Goal: Task Accomplishment & Management: Complete application form

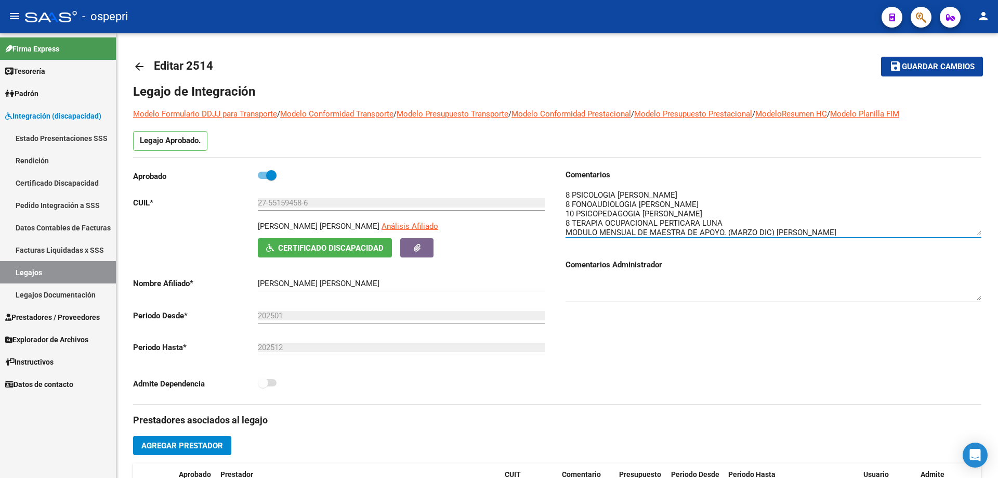
scroll to position [2, 0]
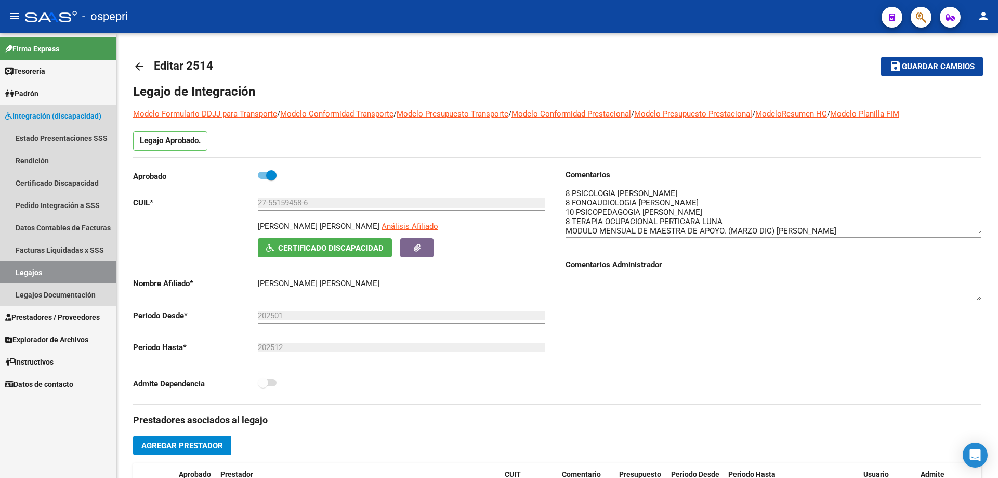
click at [33, 269] on link "Legajos" at bounding box center [58, 272] width 116 height 22
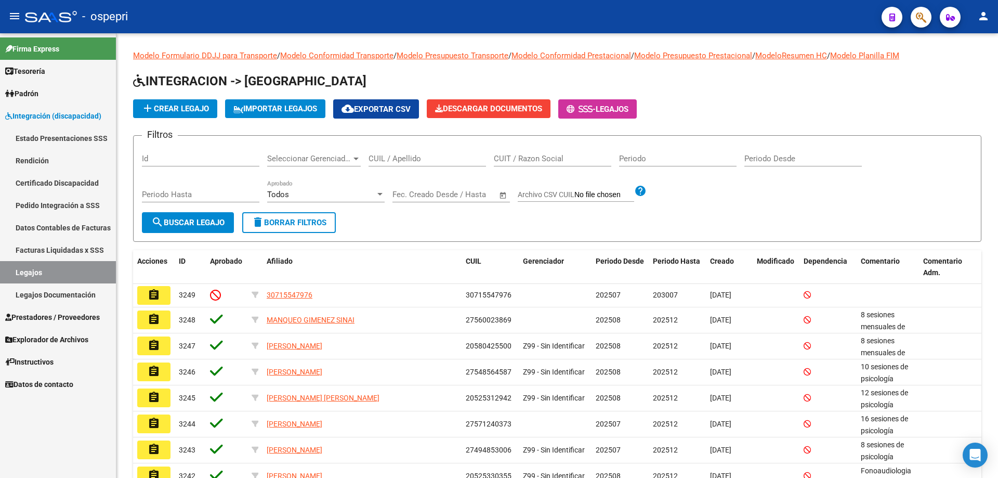
click at [63, 182] on link "Certificado Discapacidad" at bounding box center [58, 183] width 116 height 22
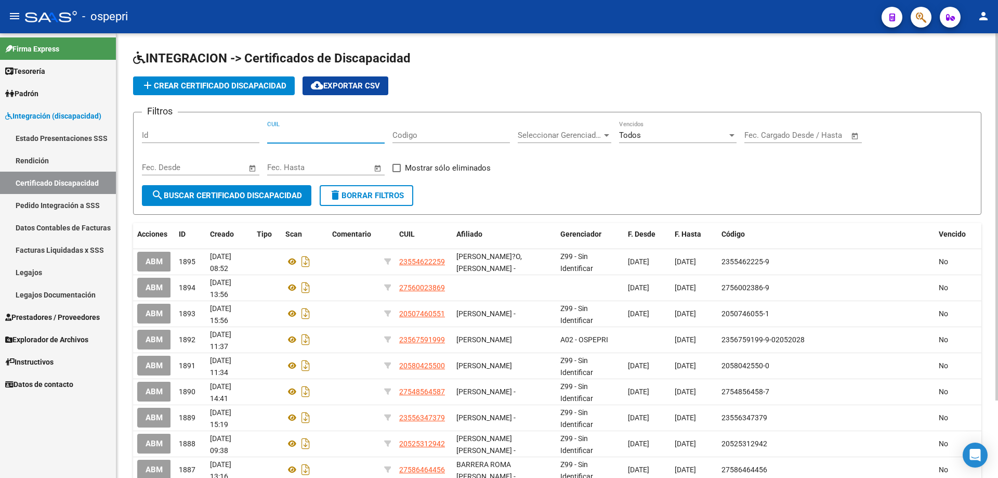
click at [284, 137] on input "CUIL" at bounding box center [326, 135] width 118 height 9
type input "27-70476105-3"
click at [227, 194] on span "search Buscar Certificado Discapacidad" at bounding box center [226, 195] width 151 height 9
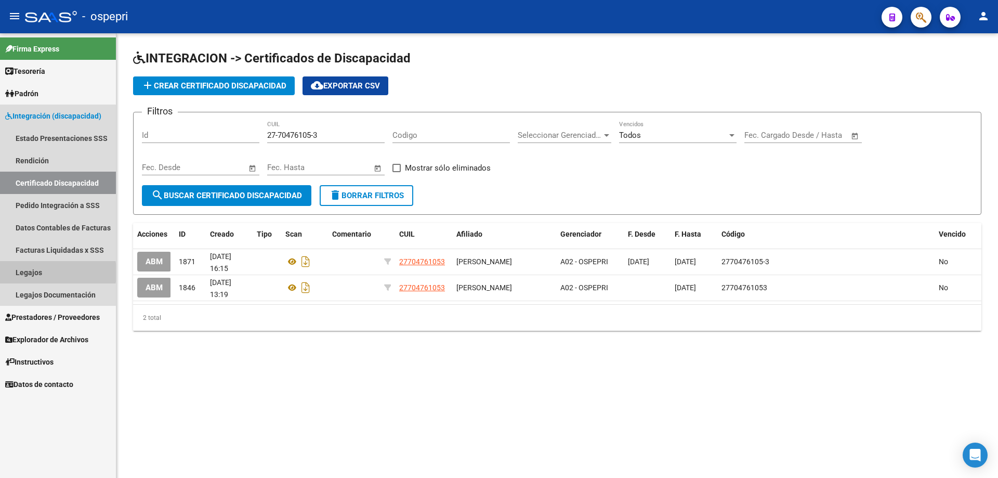
click at [31, 272] on link "Legajos" at bounding box center [58, 272] width 116 height 22
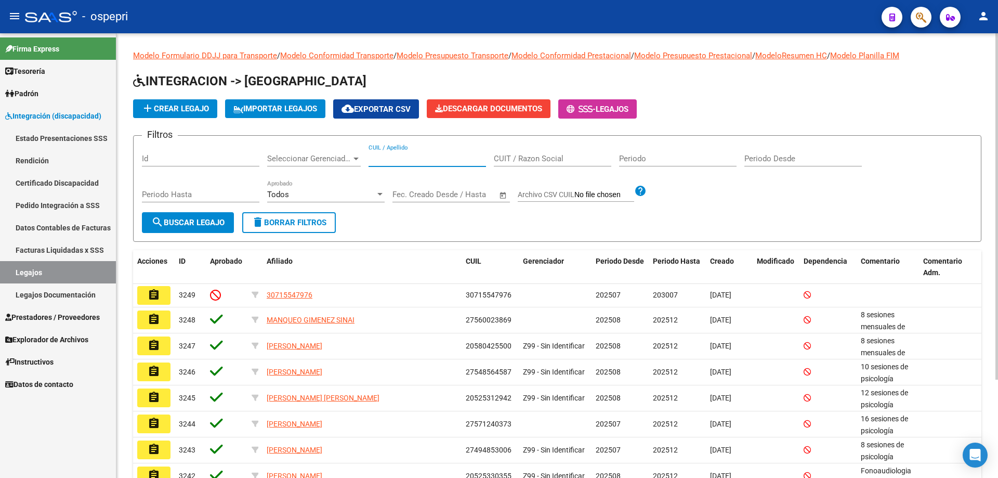
click at [398, 158] on input "CUIL / Apellido" at bounding box center [428, 158] width 118 height 9
type input "27704761053"
click at [184, 221] on span "search Buscar Legajo" at bounding box center [187, 222] width 73 height 9
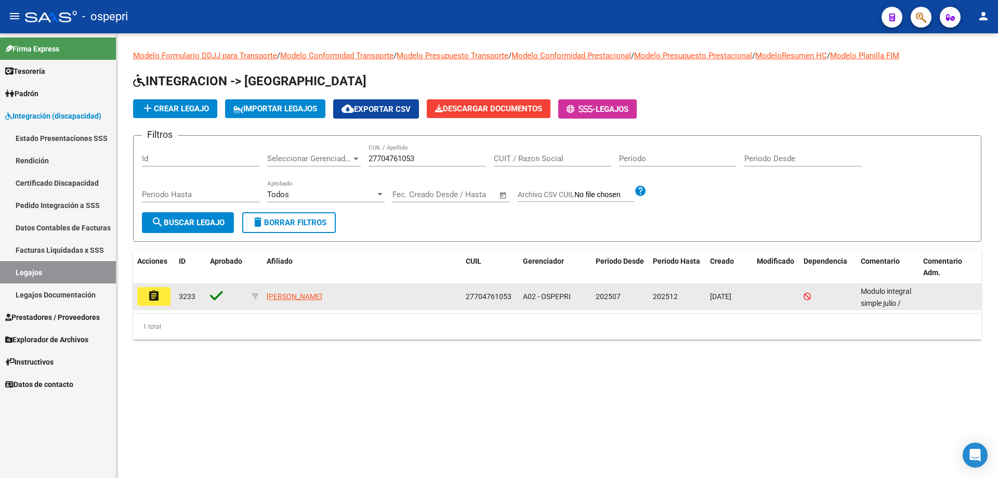
click at [161, 299] on button "assignment" at bounding box center [153, 296] width 33 height 19
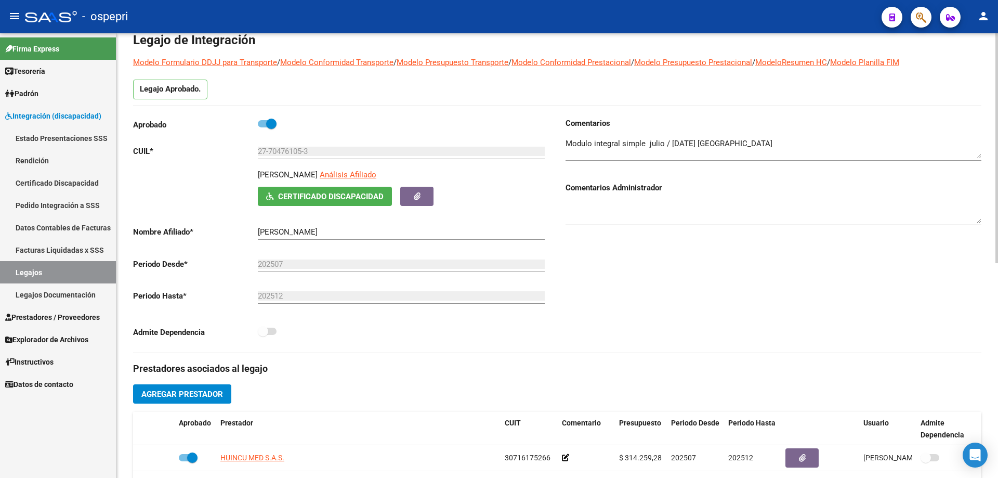
scroll to position [52, 0]
click at [797, 141] on textarea at bounding box center [774, 147] width 416 height 21
click at [662, 152] on textarea at bounding box center [774, 147] width 416 height 21
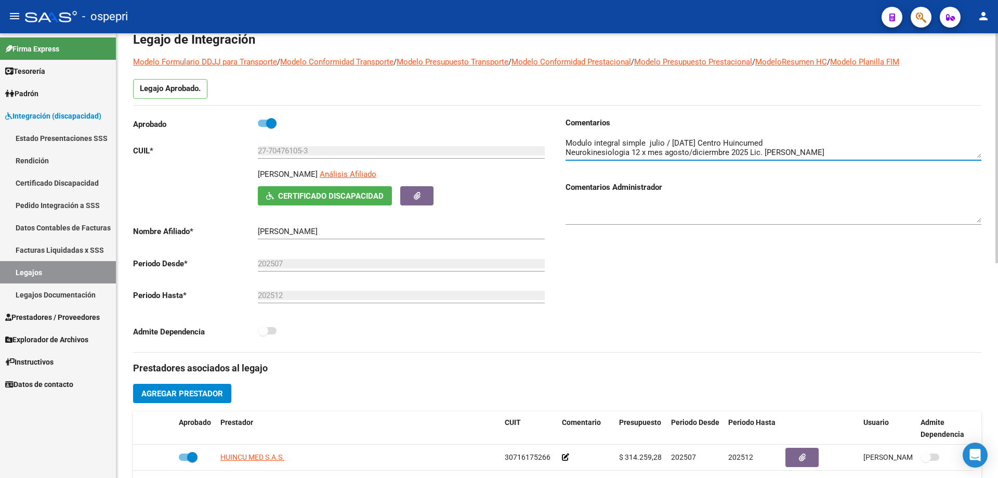
scroll to position [0, 0]
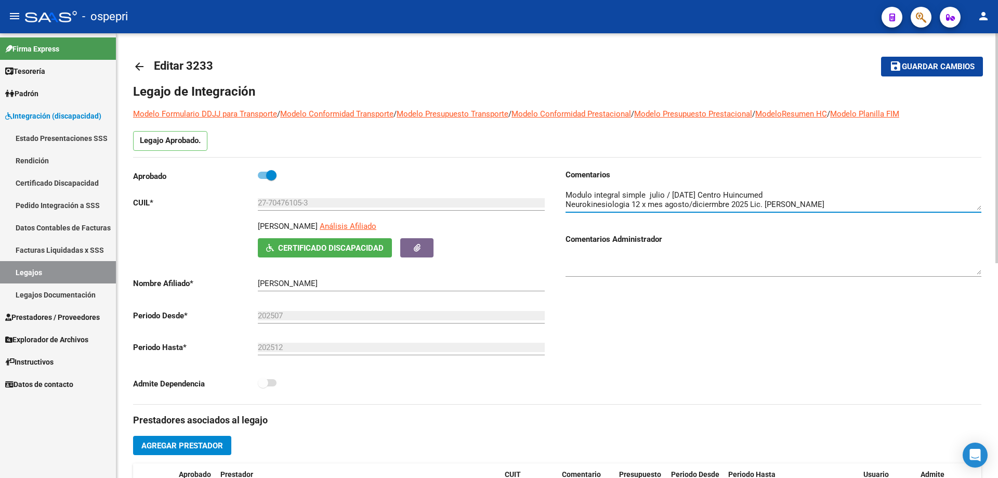
type textarea "Modulo integral simple julio / [DATE] Centro Huincumed Neurokinesiologia 12 x m…"
click at [916, 66] on span "Guardar cambios" at bounding box center [938, 66] width 73 height 9
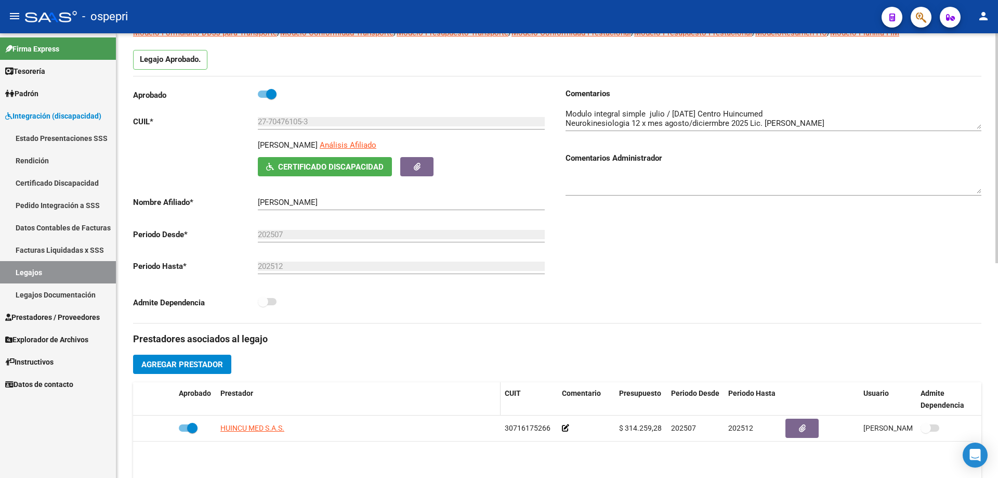
scroll to position [104, 0]
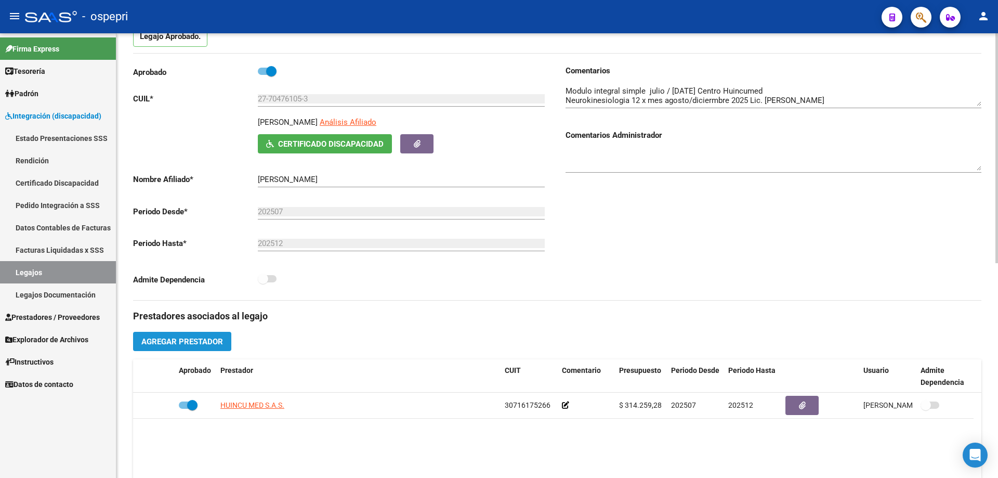
click at [189, 340] on span "Agregar Prestador" at bounding box center [182, 341] width 82 height 9
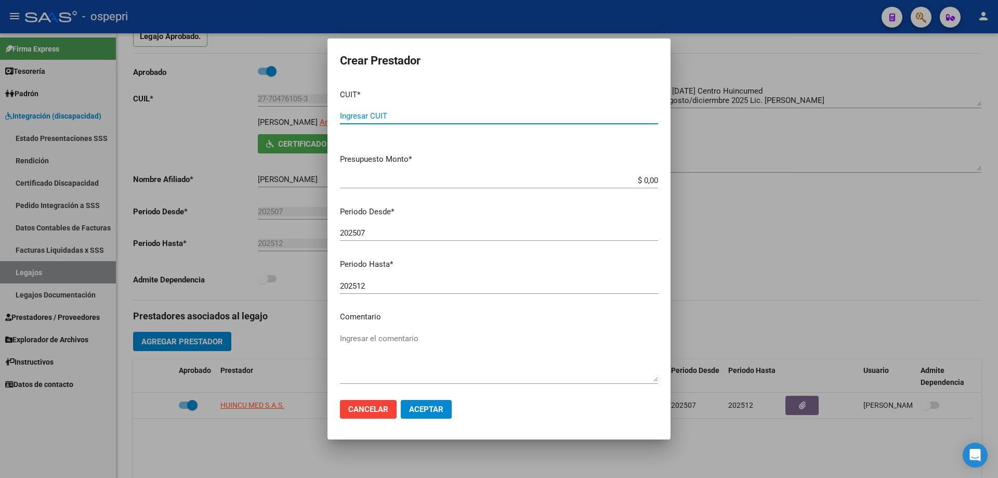
click at [366, 115] on input "Ingresar CUIT" at bounding box center [499, 115] width 318 height 9
type input "27-30174849-9"
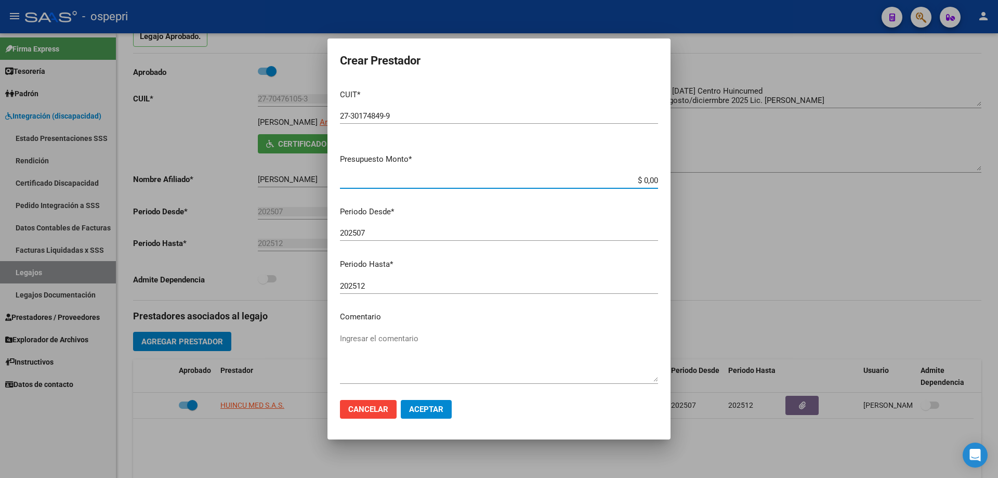
drag, startPoint x: 650, startPoint y: 179, endPoint x: 602, endPoint y: 182, distance: 48.4
click at [602, 182] on input "$ 0,00" at bounding box center [499, 180] width 318 height 9
type input "$ 14.844,72"
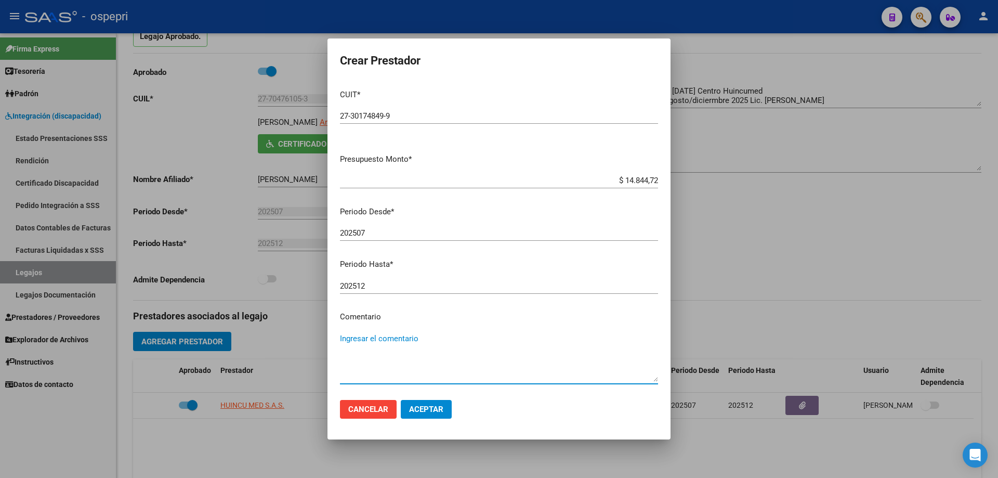
click at [348, 343] on textarea "Ingresar el comentario" at bounding box center [499, 357] width 318 height 49
type textarea "12 x mes [PERSON_NAME]/[DATE]"
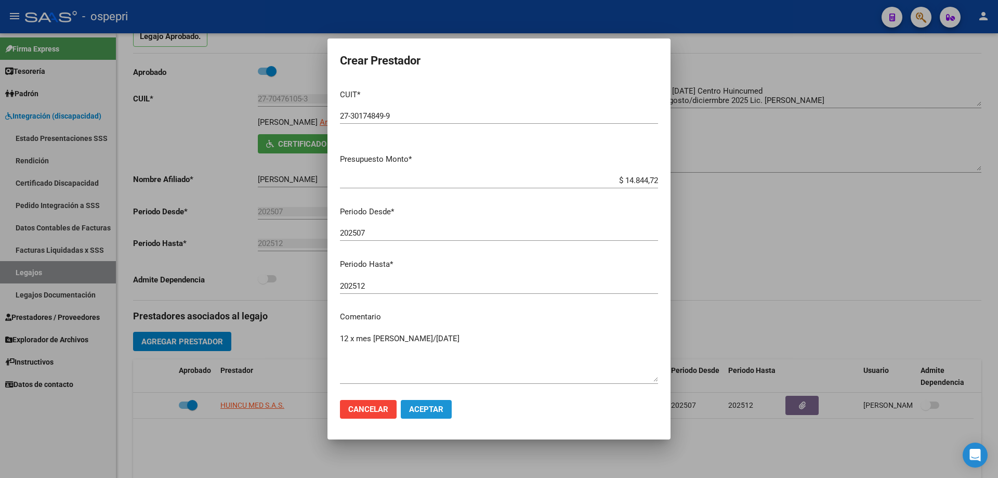
click at [424, 405] on span "Aceptar" at bounding box center [426, 409] width 34 height 9
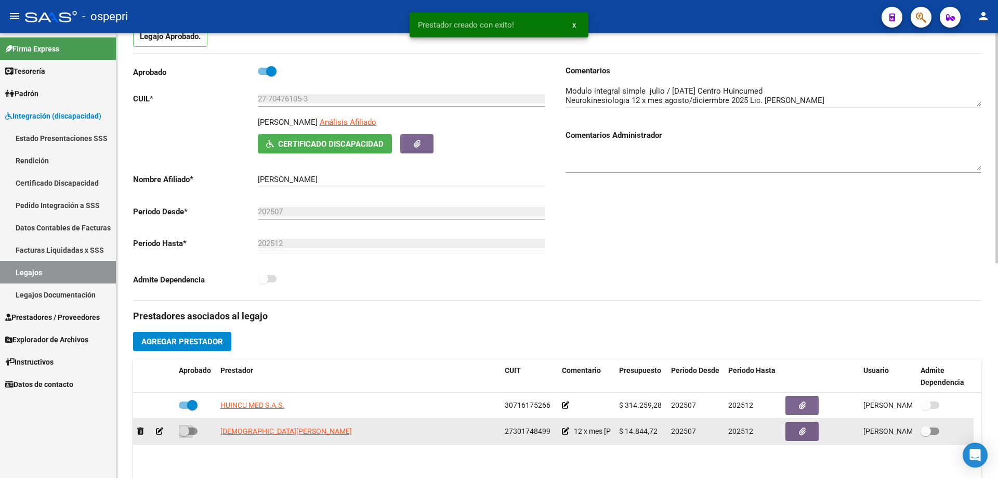
click at [189, 430] on span at bounding box center [184, 431] width 10 height 10
click at [184, 435] on input "checkbox" at bounding box center [184, 435] width 1 height 1
checkbox input "true"
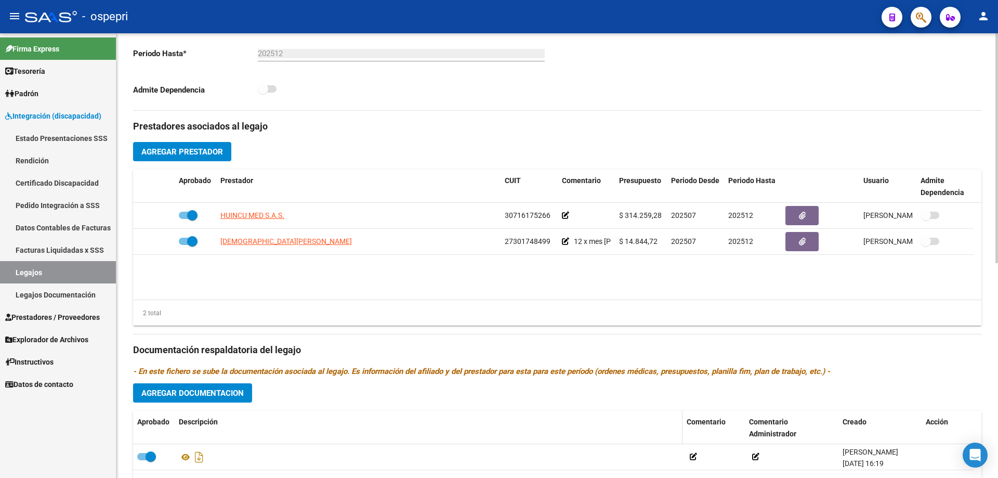
scroll to position [312, 0]
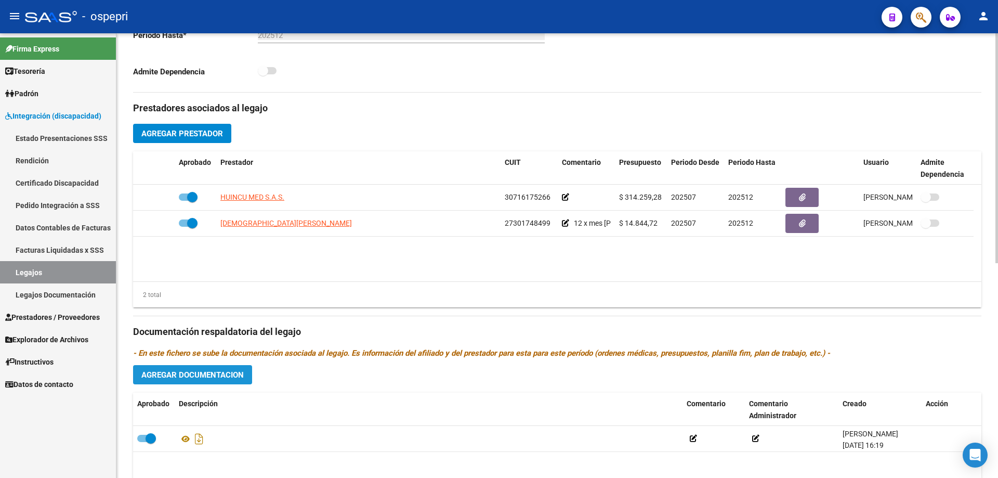
click at [194, 374] on span "Agregar Documentacion" at bounding box center [192, 374] width 102 height 9
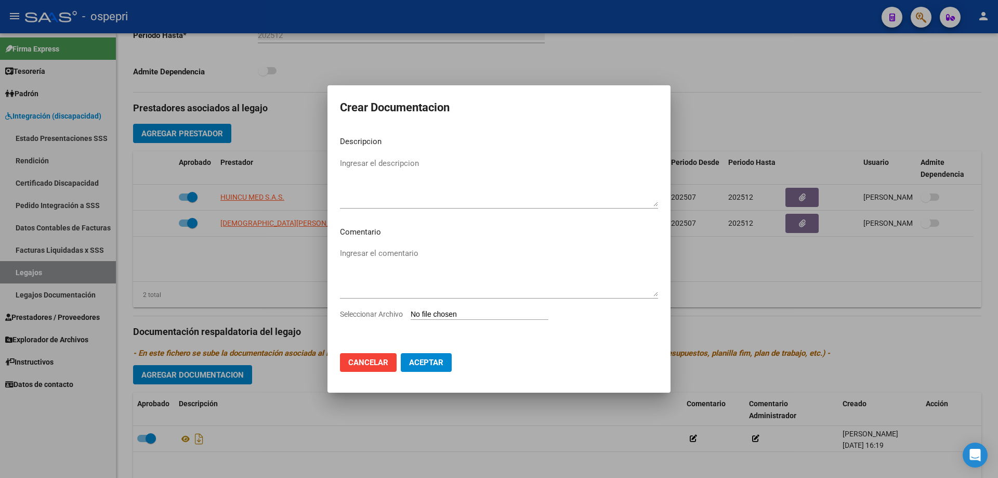
type input "C:\fakepath\27704761053 kine (1).pdf"
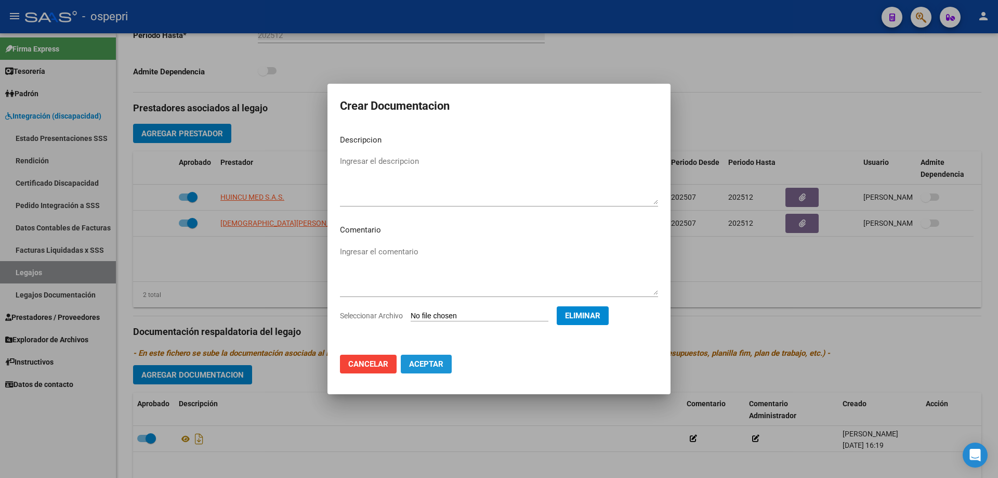
click at [425, 363] on span "Aceptar" at bounding box center [426, 363] width 34 height 9
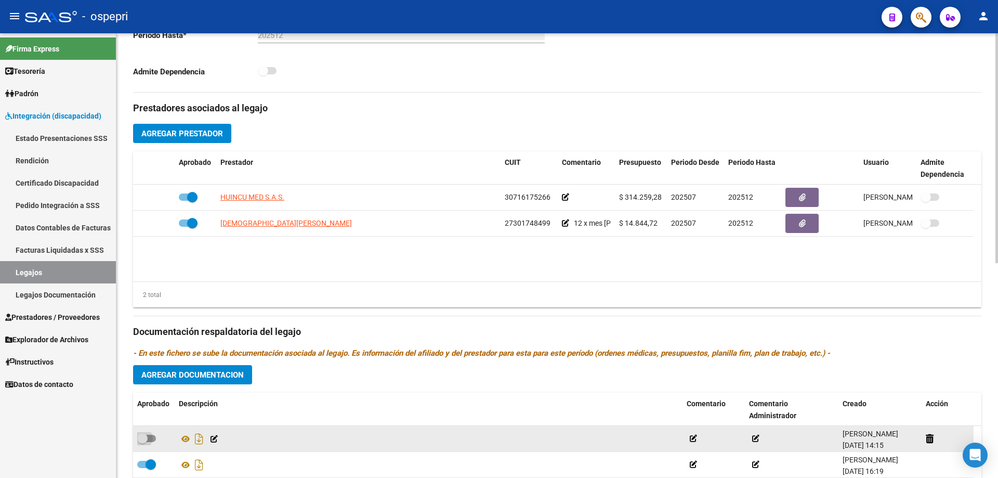
click at [147, 439] on span at bounding box center [142, 438] width 10 height 10
click at [142, 442] on input "checkbox" at bounding box center [142, 442] width 1 height 1
checkbox input "true"
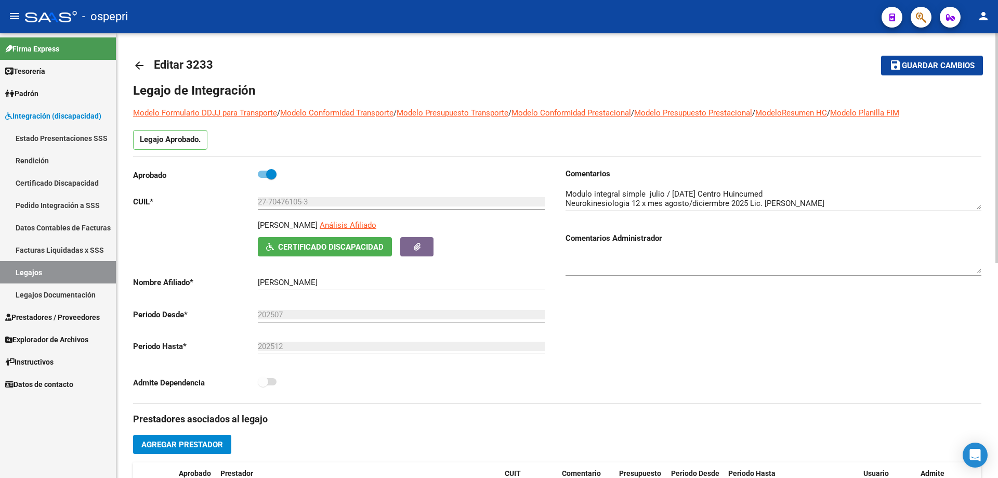
scroll to position [0, 0]
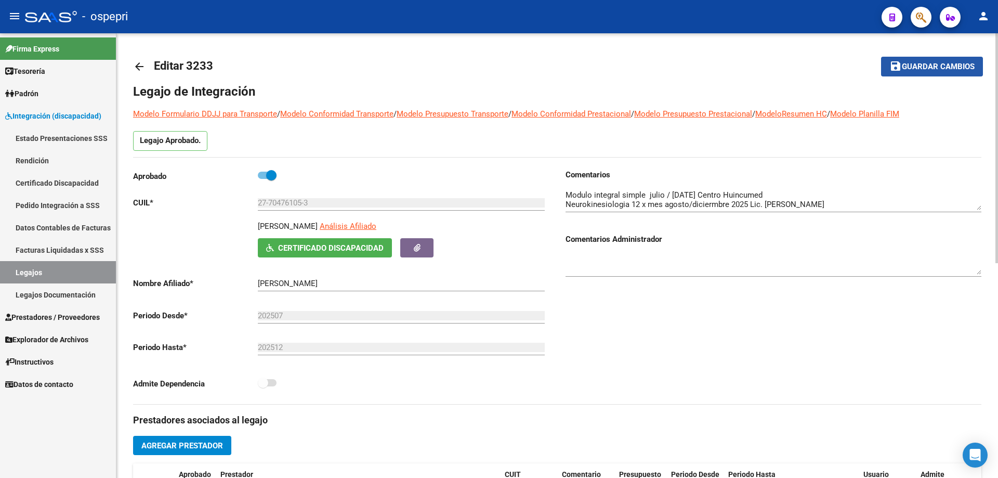
click at [951, 69] on span "Guardar cambios" at bounding box center [938, 66] width 73 height 9
